Goal: Task Accomplishment & Management: Manage account settings

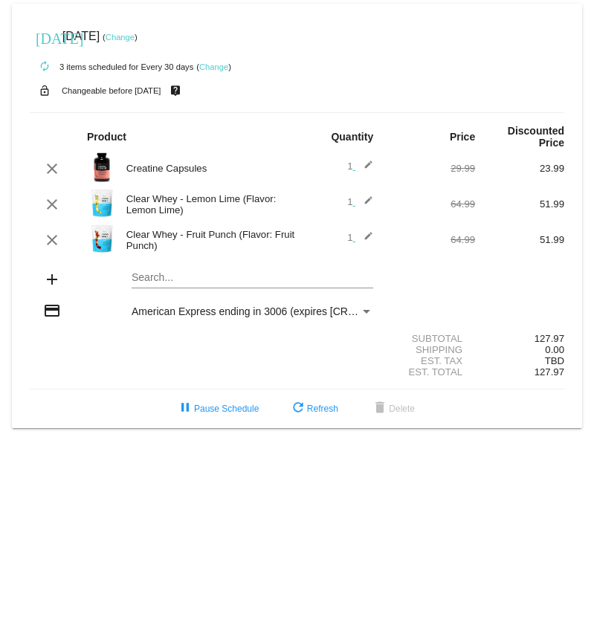
click at [146, 280] on mat-card "today Sep 6 2025 ( Change ) autorenew 3 items scheduled for Every 30 days ( Cha…" at bounding box center [297, 216] width 570 height 425
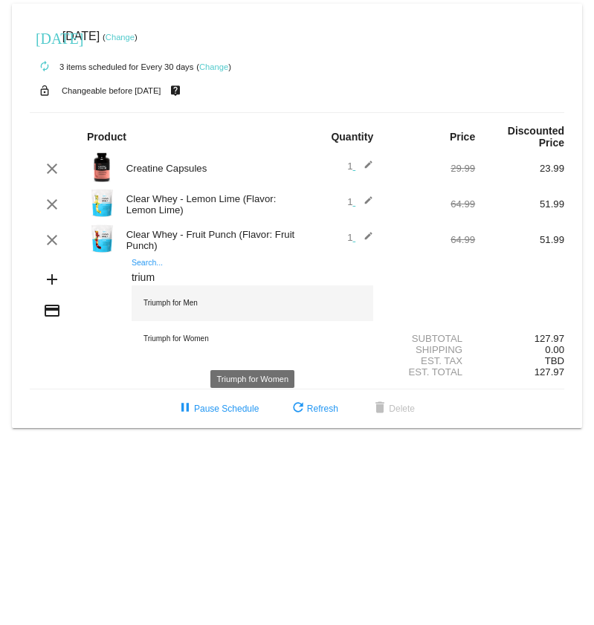
type input "trium"
click at [167, 306] on div "Triumph for Men" at bounding box center [253, 304] width 242 height 36
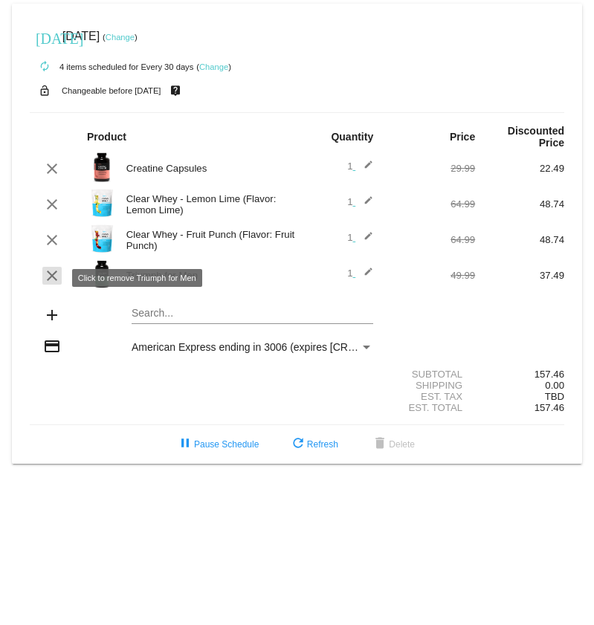
click at [58, 111] on mat-icon "clear" at bounding box center [52, 276] width 18 height 18
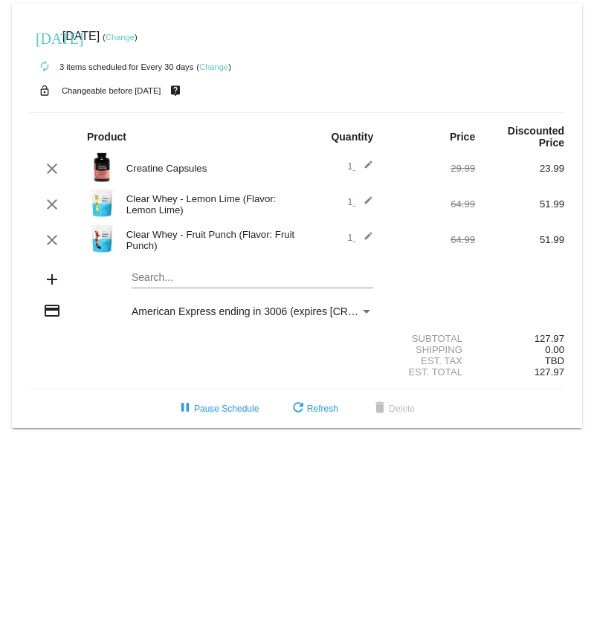
click at [179, 111] on mat-card "today Sep 6 2025 ( Change ) autorenew 3 items scheduled for Every 30 days ( Cha…" at bounding box center [297, 216] width 570 height 425
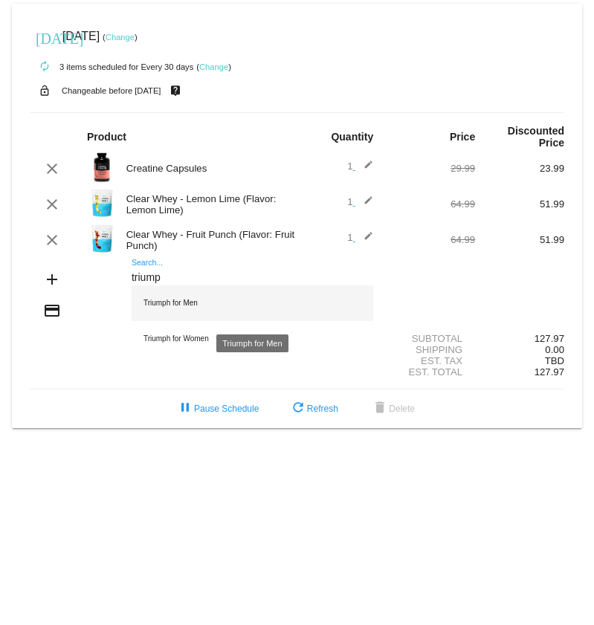
type input "triump"
click at [182, 111] on div "Triumph for Men" at bounding box center [253, 304] width 242 height 36
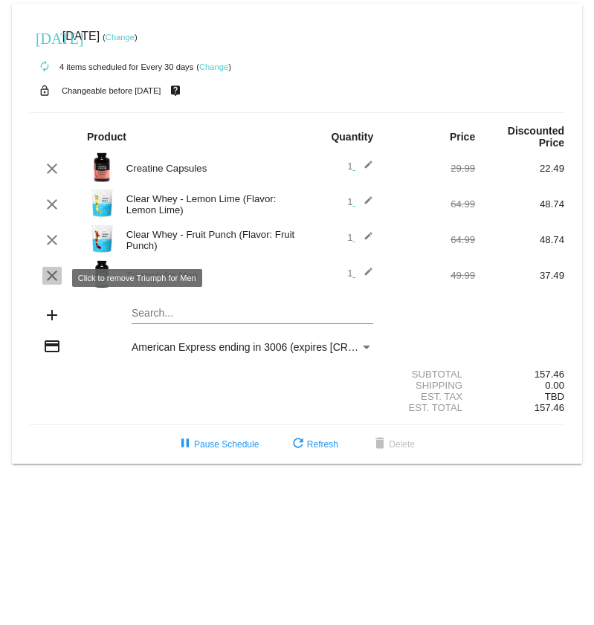
click at [48, 111] on mat-icon "clear" at bounding box center [52, 276] width 18 height 18
